Goal: Navigation & Orientation: Go to known website

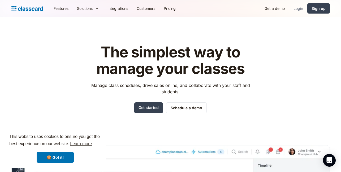
click at [298, 8] on link "Login" at bounding box center [298, 8] width 18 height 12
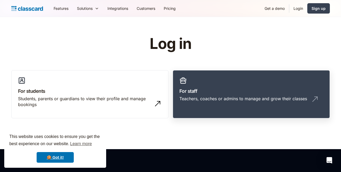
click at [225, 94] on h3 "For staff" at bounding box center [251, 90] width 144 height 7
